Goal: Transaction & Acquisition: Purchase product/service

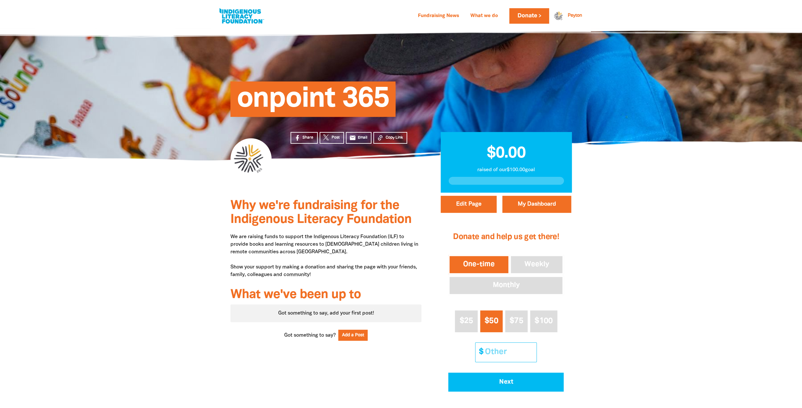
click at [507, 351] on input "Other Amount" at bounding box center [508, 352] width 56 height 19
type input "20"
click at [515, 387] on button "Next" at bounding box center [505, 382] width 115 height 19
select select "AU"
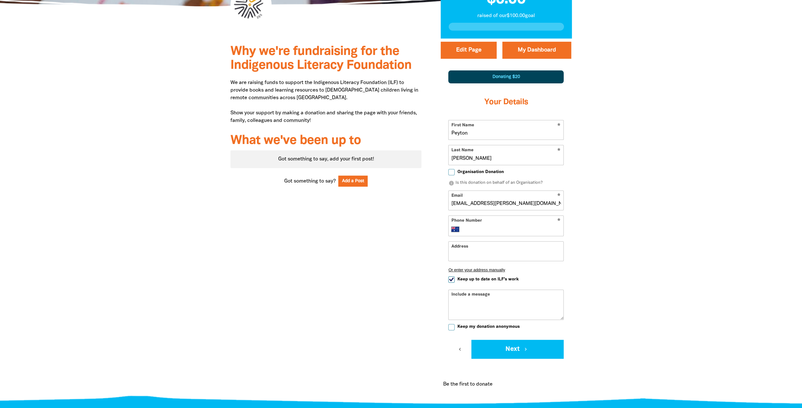
scroll to position [165, 0]
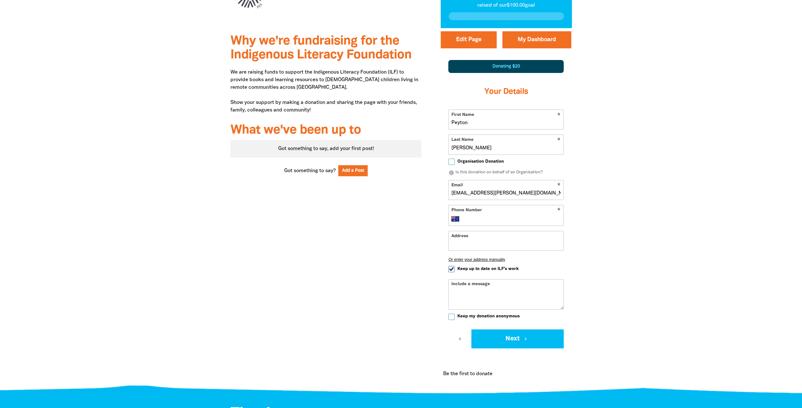
click at [481, 220] on input "Phone Number" at bounding box center [512, 219] width 97 height 8
type input "+61 499 154 513"
click at [590, 227] on div "Why we're fundraising for the Indigenous Literacy Foundation We are raising fun…" at bounding box center [400, 210] width 379 height 364
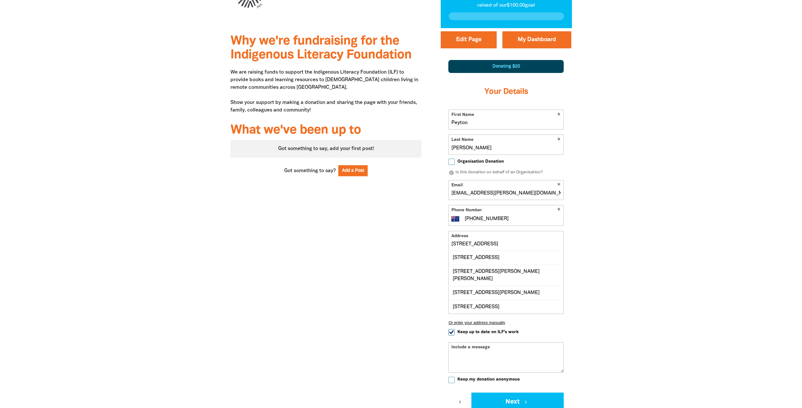
drag, startPoint x: 549, startPoint y: 242, endPoint x: 365, endPoint y: 255, distance: 183.8
click at [374, 251] on div "Why we're fundraising for the Indigenous Literacy Foundation We are raising fun…" at bounding box center [400, 241] width 379 height 427
click at [522, 261] on div "12 Caladenia Street, O'CONNOR ACT 2602" at bounding box center [505, 265] width 115 height 14
type input "12 Caladenia Street, O'CONNOR ACT 2602"
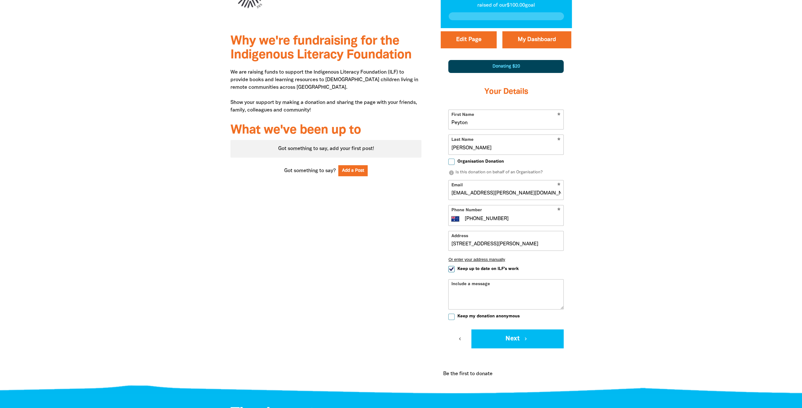
click at [451, 269] on input "Keep up to date on ILF's work" at bounding box center [451, 269] width 6 height 6
checkbox input "false"
click at [513, 337] on button "Next chevron_right" at bounding box center [517, 339] width 92 height 19
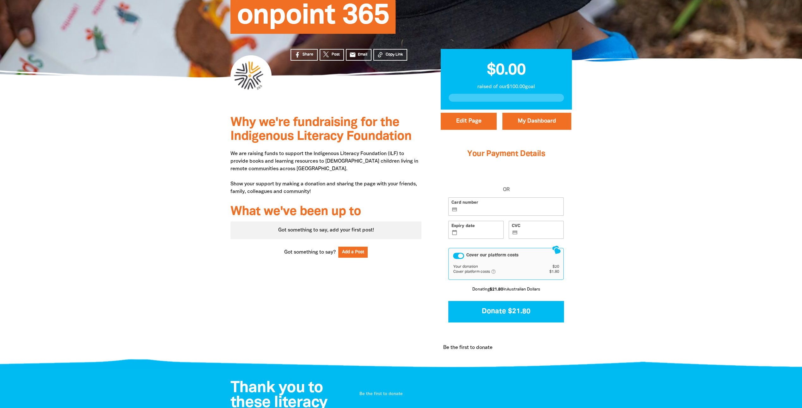
scroll to position [70, 0]
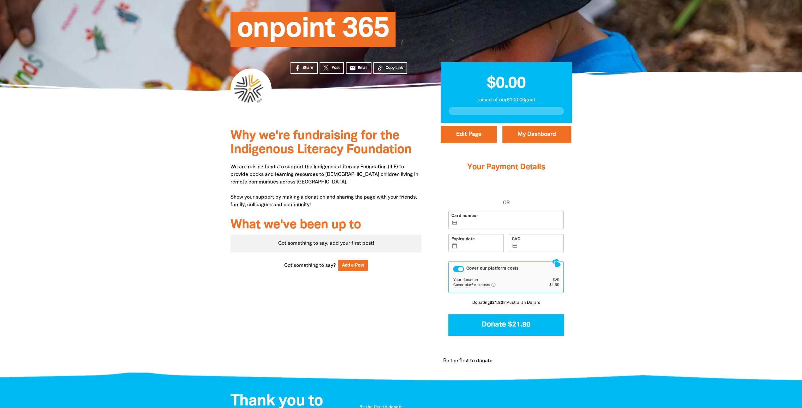
click at [472, 219] on label "Card number credit_card" at bounding box center [505, 220] width 115 height 18
click at [472, 220] on input "Card number credit_card" at bounding box center [509, 220] width 102 height 0
click at [384, 118] on div "Share Post email Email Copy Link" at bounding box center [356, 107] width 150 height 33
drag, startPoint x: 647, startPoint y: 240, endPoint x: 647, endPoint y: 235, distance: 4.7
click at [647, 240] on div at bounding box center [401, 251] width 802 height 256
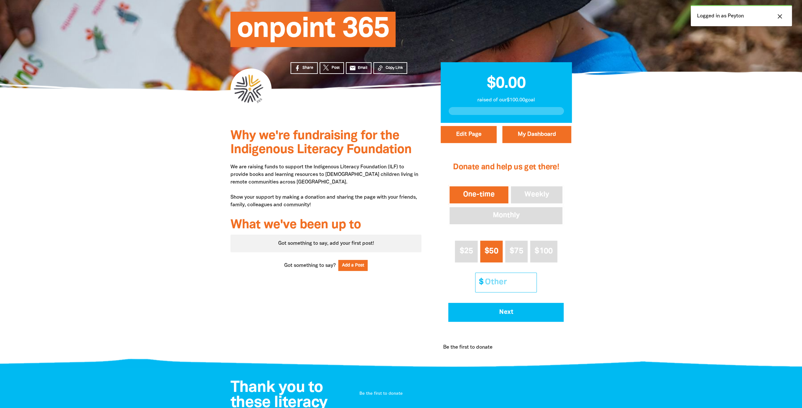
click at [507, 281] on input "Other Amount" at bounding box center [508, 282] width 56 height 19
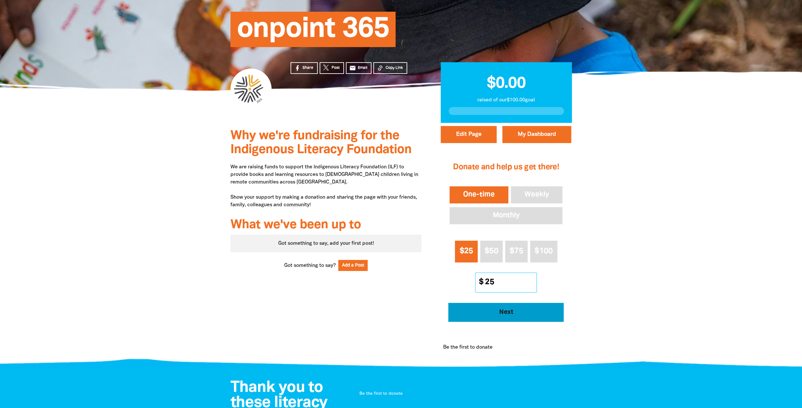
type input "25"
click at [507, 318] on button "Next" at bounding box center [505, 312] width 115 height 19
select select "AU"
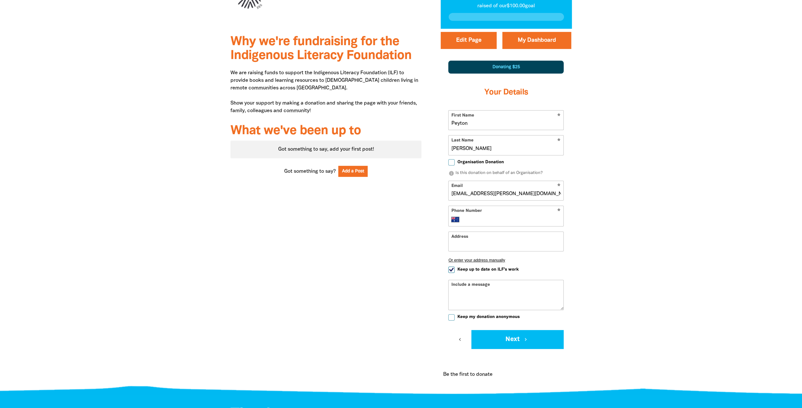
scroll to position [165, 0]
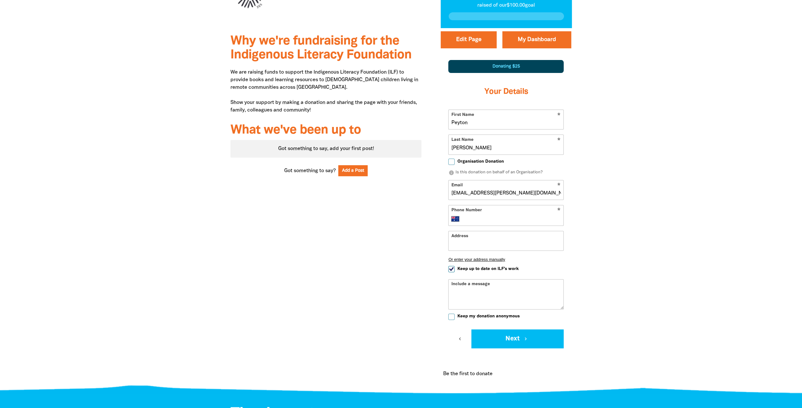
click at [472, 121] on input "Peyton" at bounding box center [505, 119] width 115 height 19
drag, startPoint x: 493, startPoint y: 126, endPoint x: 470, endPoint y: 122, distance: 23.7
click at [470, 122] on input "Peyton and Jess" at bounding box center [505, 119] width 115 height 19
type input "Peyton"
drag, startPoint x: 646, startPoint y: 138, endPoint x: 480, endPoint y: 149, distance: 166.9
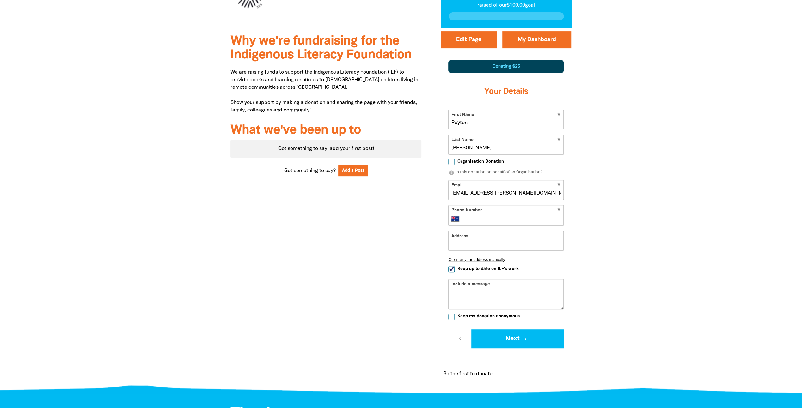
click at [646, 138] on div at bounding box center [401, 209] width 802 height 363
drag, startPoint x: 485, startPoint y: 148, endPoint x: 422, endPoint y: 143, distance: 63.4
click at [422, 143] on div "Why we're fundraising for the Indigenous Literacy Foundation We are raising fun…" at bounding box center [400, 209] width 379 height 363
paste input "and Jess"
type input "and Jess"
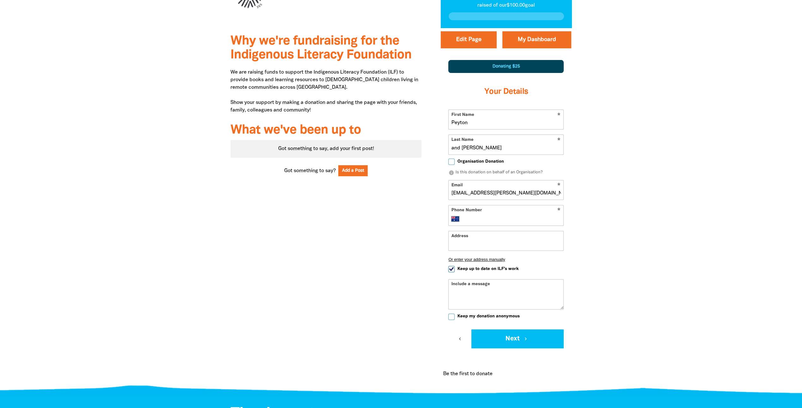
click at [650, 161] on div at bounding box center [401, 209] width 802 height 363
click at [478, 240] on input "Address" at bounding box center [505, 240] width 115 height 19
click at [659, 237] on div at bounding box center [401, 209] width 802 height 363
click at [537, 216] on input "Phone Number" at bounding box center [512, 219] width 97 height 8
type input "+61 499 154 513"
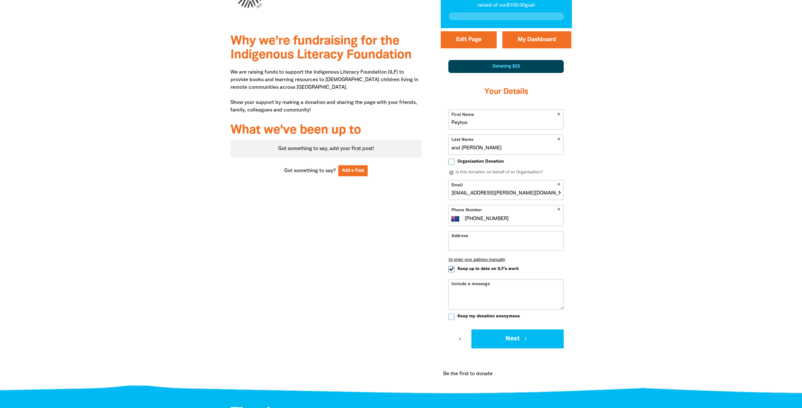
type input "12 Caladenia Street, O'CONNOR ACT 2602"
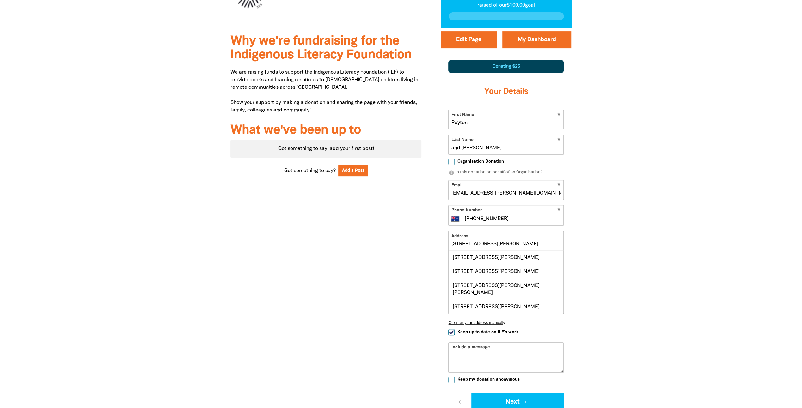
drag, startPoint x: 554, startPoint y: 240, endPoint x: 392, endPoint y: 248, distance: 161.3
click at [389, 245] on div "Why we're fundraising for the Indigenous Literacy Foundation We are raising fun…" at bounding box center [400, 241] width 379 height 427
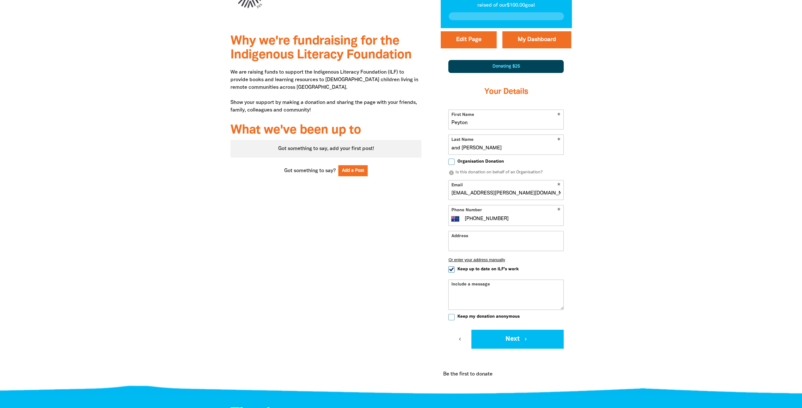
click at [657, 157] on div at bounding box center [401, 210] width 802 height 364
click at [450, 270] on input "Keep up to date on ILF's work" at bounding box center [451, 269] width 6 height 6
checkbox input "false"
click at [521, 338] on button "Next chevron_right" at bounding box center [517, 339] width 92 height 19
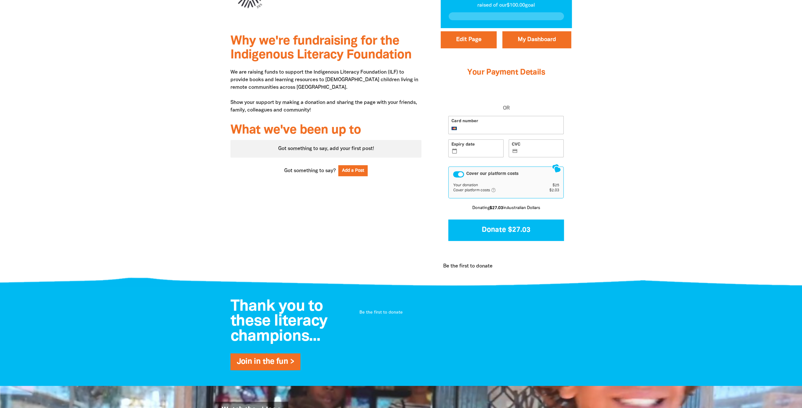
click at [464, 154] on label "Expiry date calendar_today" at bounding box center [475, 148] width 55 height 18
click at [464, 149] on input "Expiry date calendar_today" at bounding box center [479, 149] width 42 height 0
click at [535, 146] on label "CVC credit_card" at bounding box center [535, 148] width 55 height 18
click at [535, 149] on input "CVC credit_card" at bounding box center [540, 149] width 42 height 0
click at [501, 228] on button "Donate $27.03" at bounding box center [505, 230] width 115 height 21
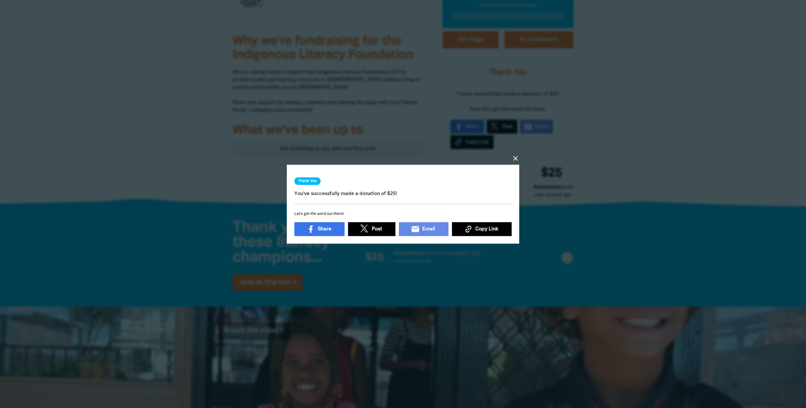
click at [520, 153] on div "close Thank You You've successfully made a donation of $25! Let's get the word …" at bounding box center [403, 204] width 253 height 120
click at [514, 157] on icon "close" at bounding box center [516, 159] width 8 height 8
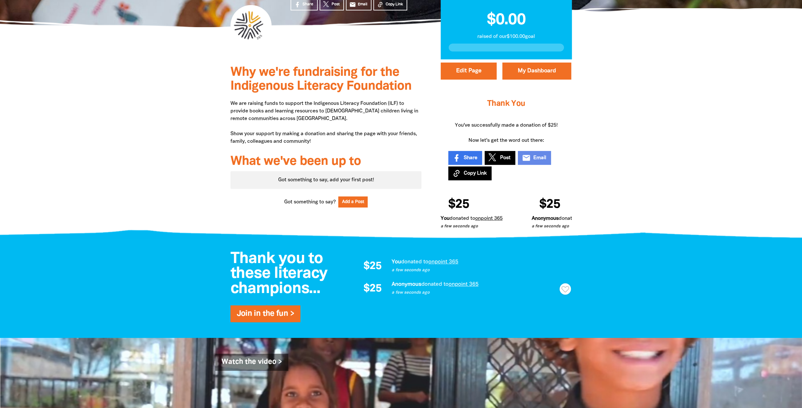
scroll to position [38, 0]
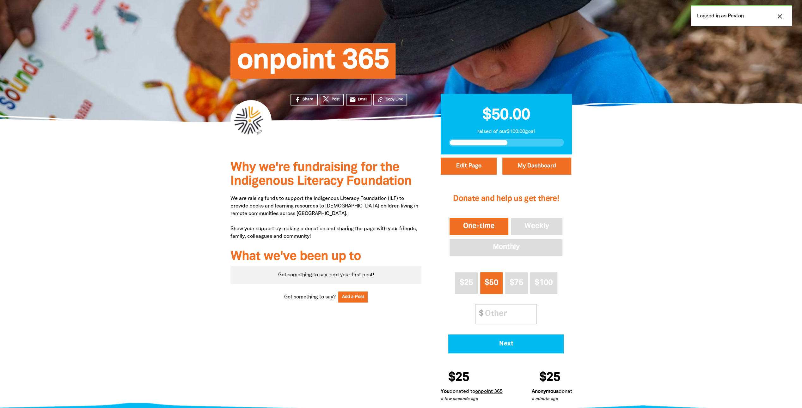
click at [491, 397] on p "a few seconds ago" at bounding box center [483, 400] width 86 height 6
click at [518, 109] on span "$50.00" at bounding box center [506, 115] width 48 height 15
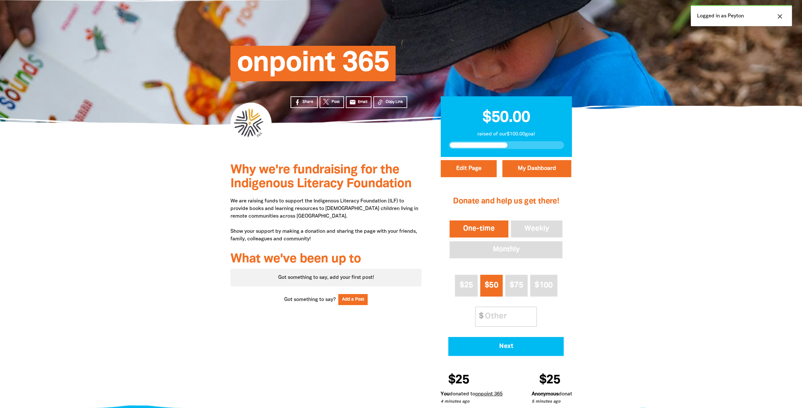
scroll to position [95, 0]
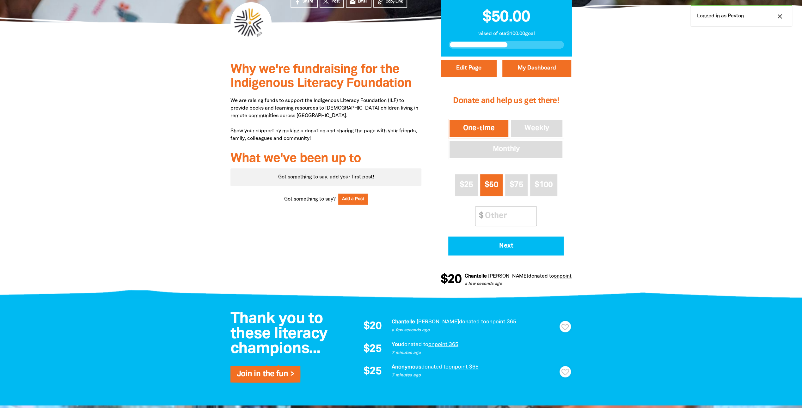
scroll to position [105, 0]
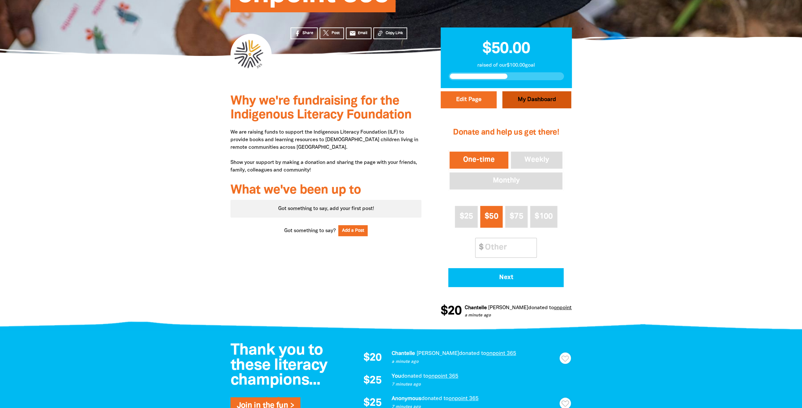
click at [567, 99] on link "My Dashboard" at bounding box center [536, 99] width 69 height 17
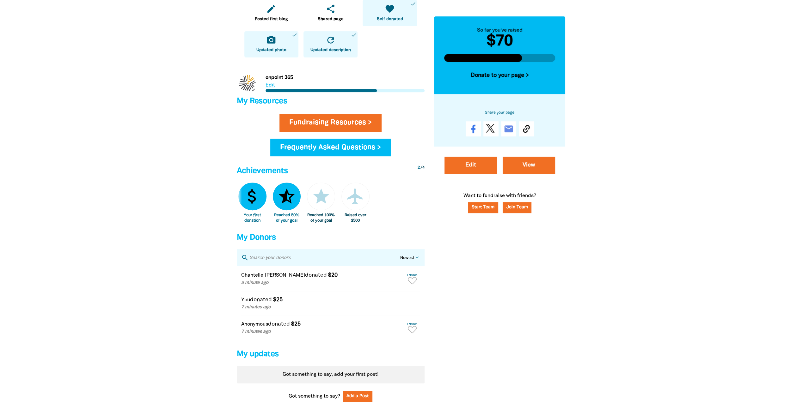
scroll to position [221, 0]
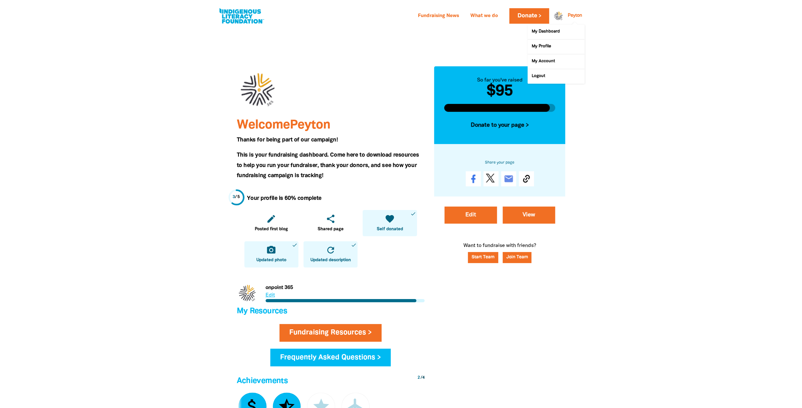
click at [578, 16] on link "Peyton" at bounding box center [575, 16] width 14 height 4
click at [556, 31] on link "My Dashboard" at bounding box center [555, 32] width 57 height 15
click at [560, 9] on div at bounding box center [557, 15] width 15 height 15
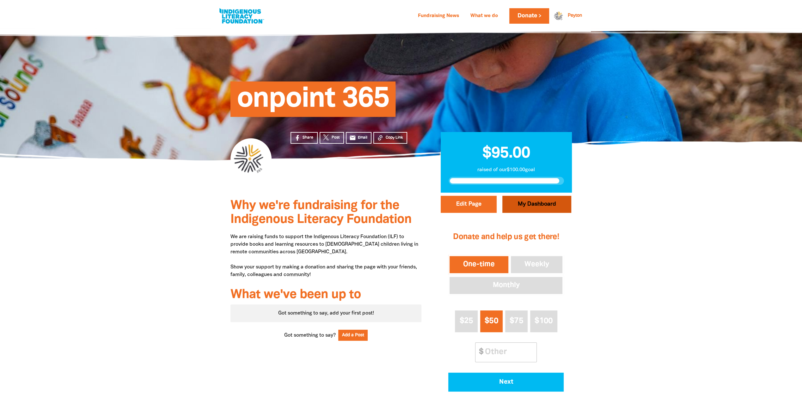
click at [545, 209] on link "My Dashboard" at bounding box center [536, 204] width 69 height 17
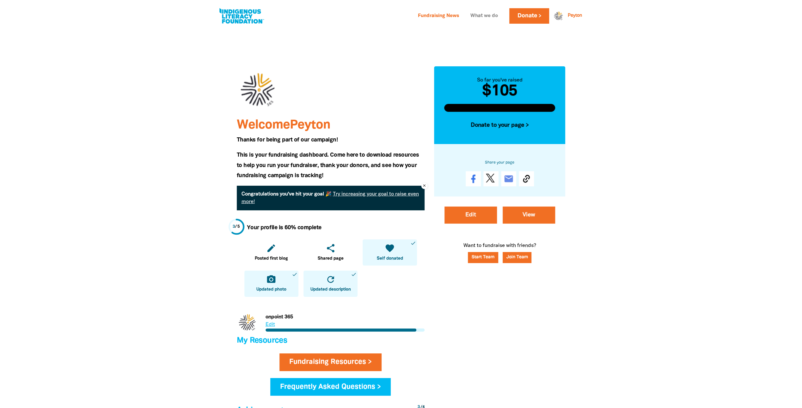
click at [480, 13] on link "What we do" at bounding box center [483, 16] width 35 height 10
